Goal: Task Accomplishment & Management: Manage account settings

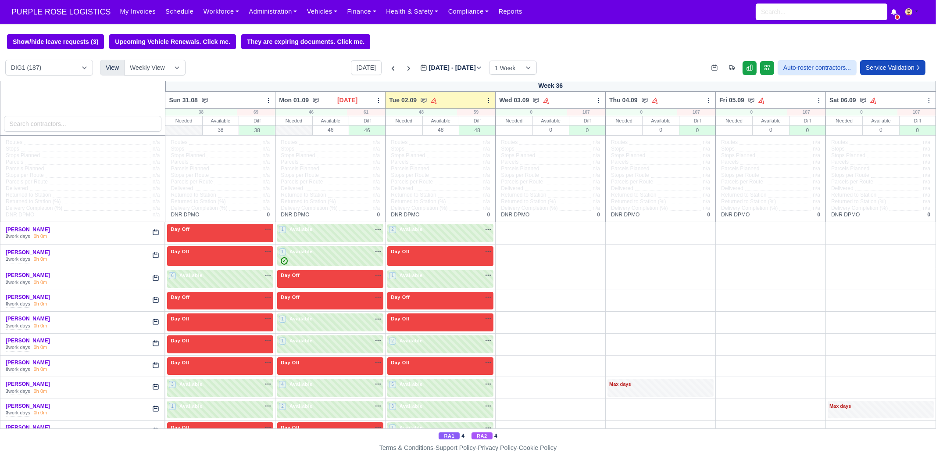
drag, startPoint x: 383, startPoint y: 70, endPoint x: 405, endPoint y: 99, distance: 36.3
click at [389, 70] on icon at bounding box center [393, 68] width 9 height 9
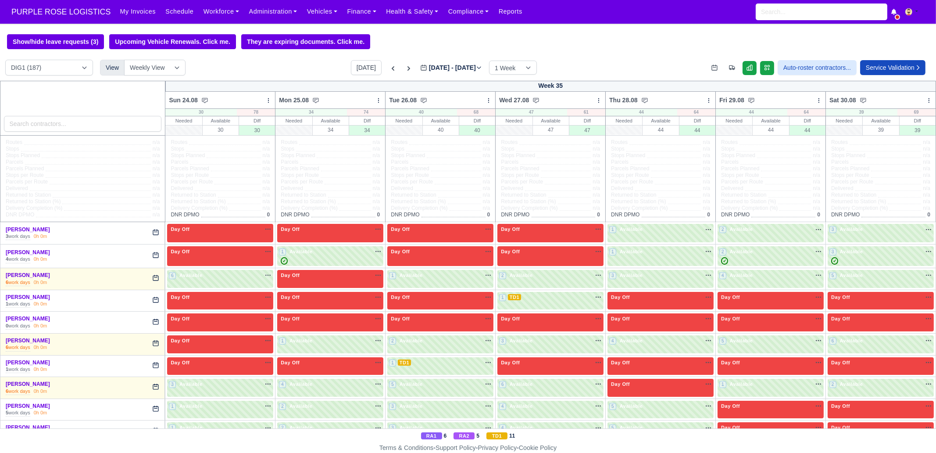
type input "[DATE]"
click at [101, 124] on input "search" at bounding box center [83, 124] width 158 height 16
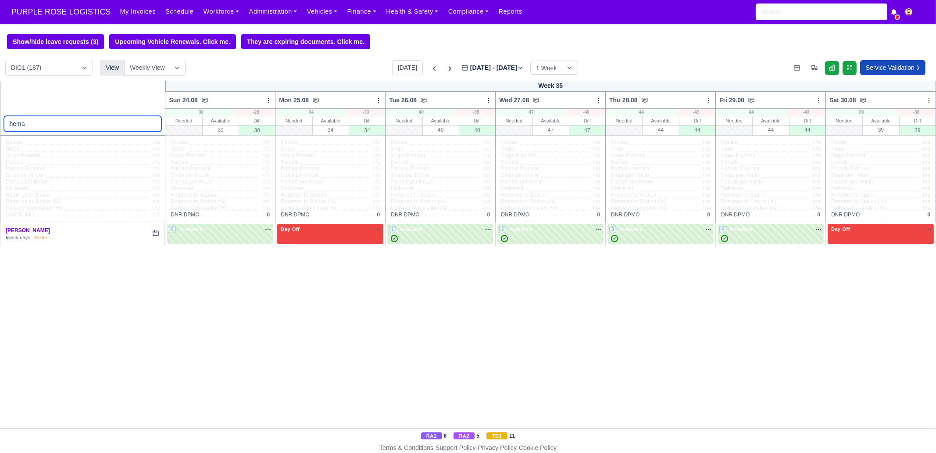
type input "hema"
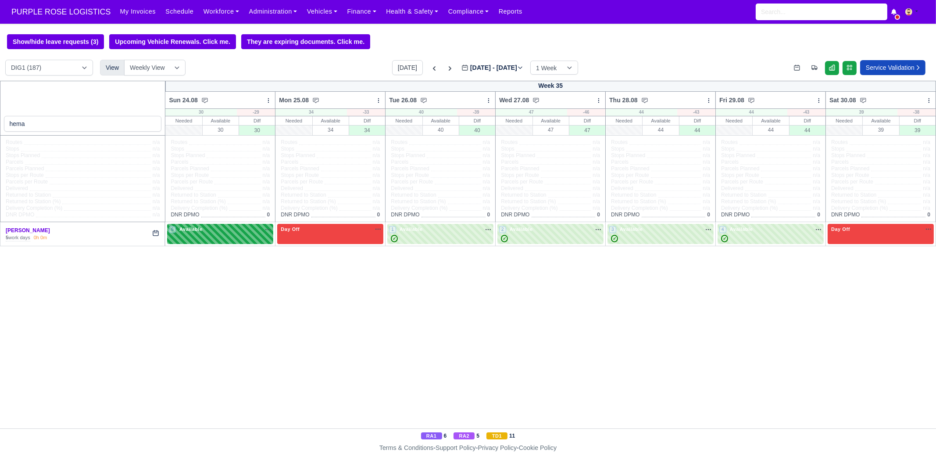
click at [228, 234] on div "6 Available na" at bounding box center [220, 230] width 103 height 9
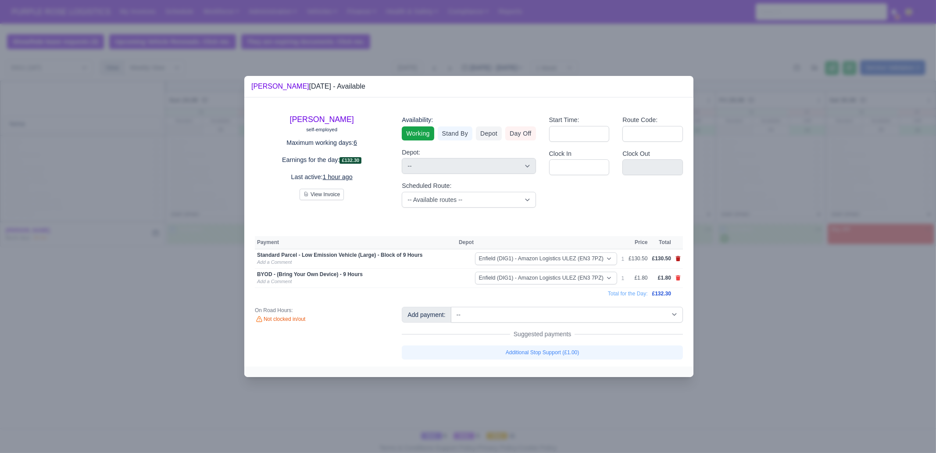
click at [680, 258] on icon at bounding box center [678, 258] width 5 height 5
select select
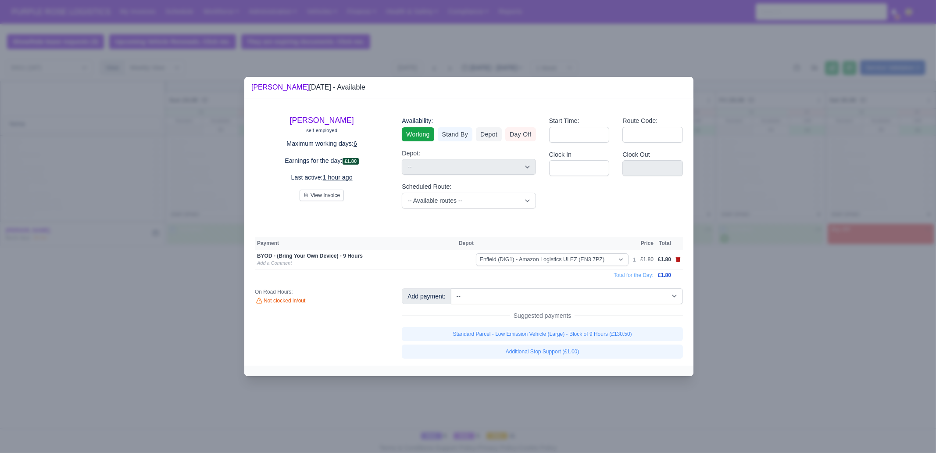
click at [680, 258] on icon at bounding box center [678, 259] width 5 height 5
select select
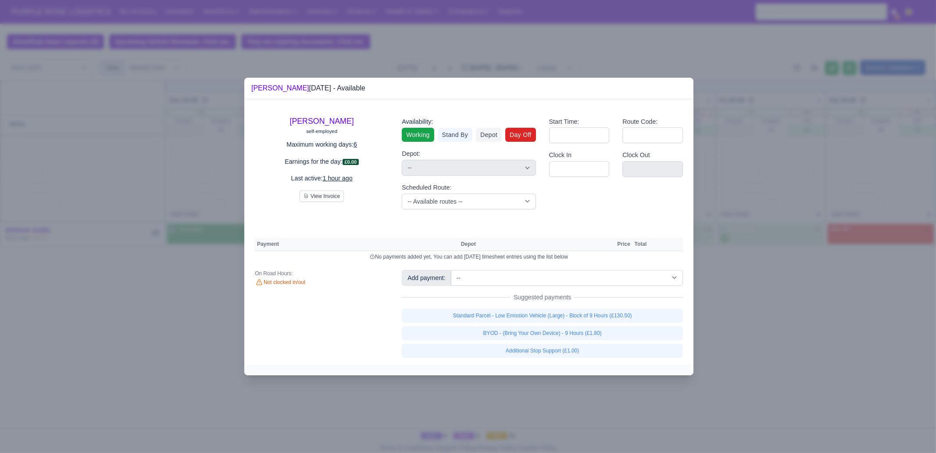
click at [525, 137] on link "Day Off" at bounding box center [521, 135] width 31 height 14
select select
select select "na"
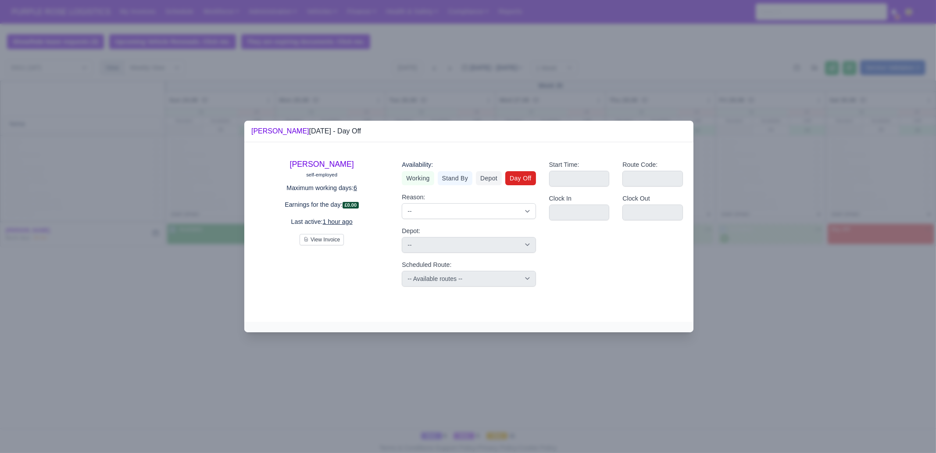
click at [781, 254] on div at bounding box center [468, 226] width 936 height 453
